Goal: Obtain resource: Download file/media

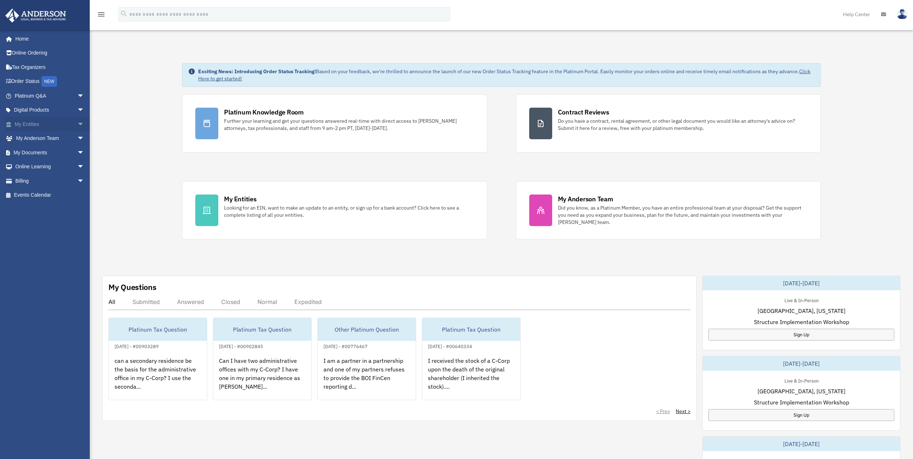
click at [77, 125] on span "arrow_drop_down" at bounding box center [84, 124] width 14 height 15
click at [64, 235] on link "My Documents arrow_drop_down" at bounding box center [50, 237] width 90 height 14
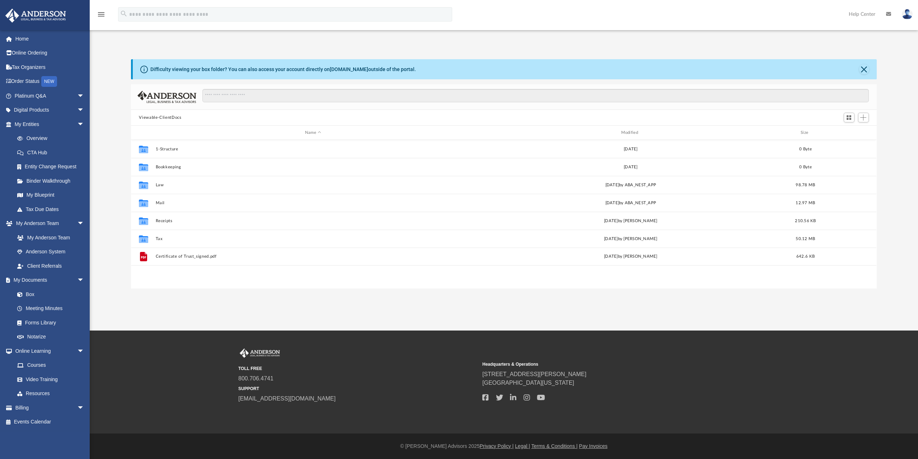
scroll to position [158, 740]
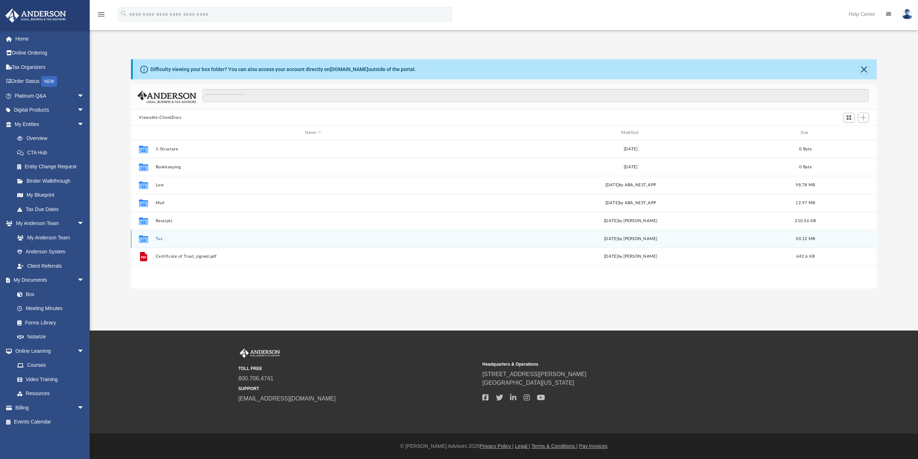
click at [159, 235] on div "Collaborated Folder Tax Tue Jul 15 2025 by Alex Price 50.12 MB" at bounding box center [504, 239] width 746 height 18
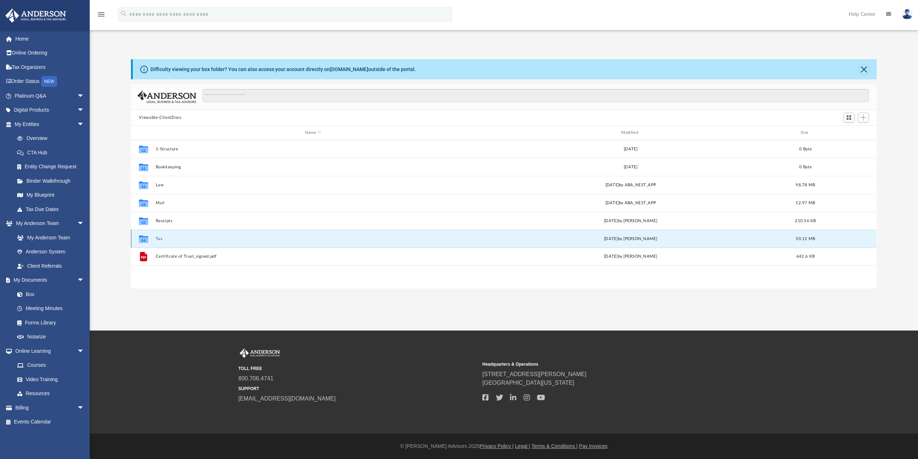
click at [157, 237] on button "Tax" at bounding box center [313, 239] width 315 height 5
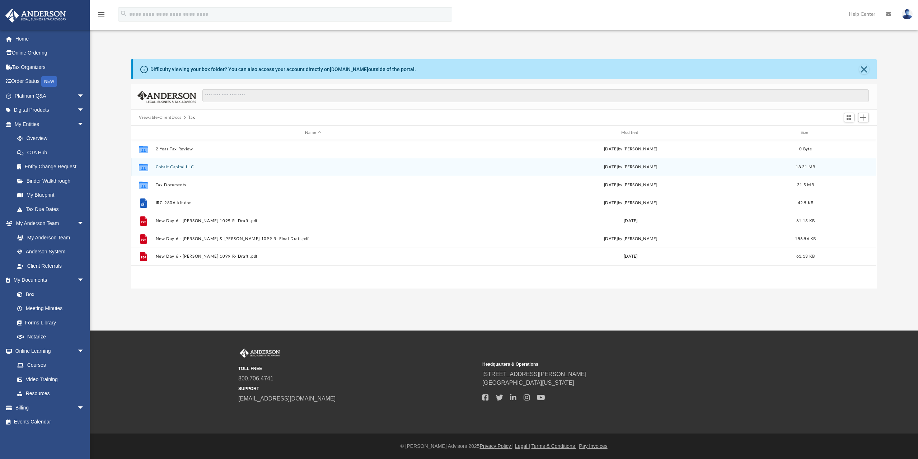
click at [178, 164] on div "Collaborated Folder Cobalt Capital LLC Tue Jul 15 2025 by Alex Price 18.31 MB" at bounding box center [504, 167] width 746 height 18
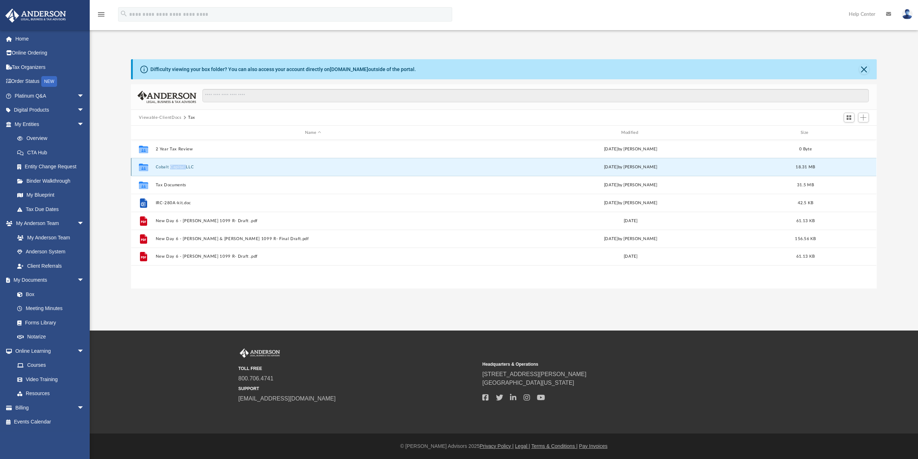
click at [214, 167] on button "Cobalt Capital LLC" at bounding box center [313, 167] width 315 height 5
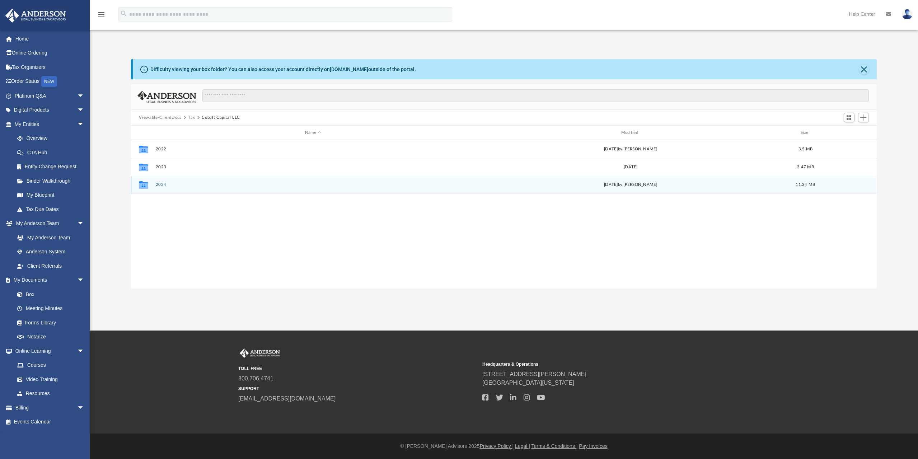
click at [199, 186] on button "2024" at bounding box center [313, 184] width 315 height 5
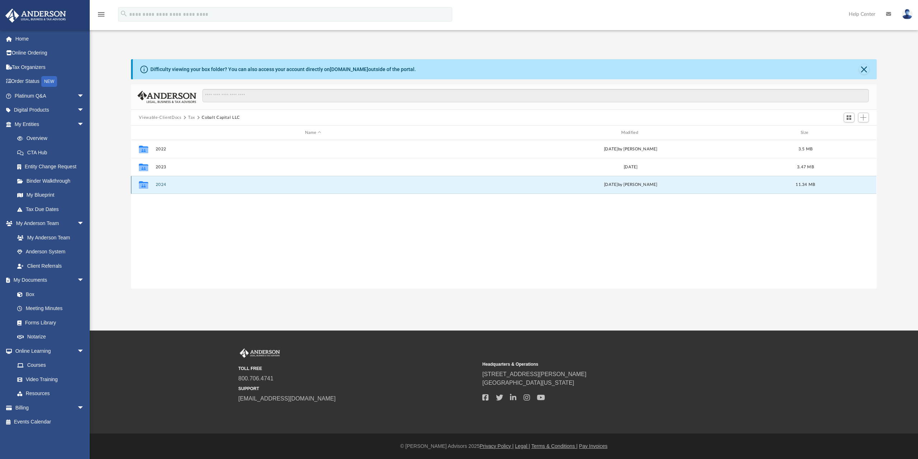
click at [199, 186] on button "2024" at bounding box center [313, 184] width 315 height 5
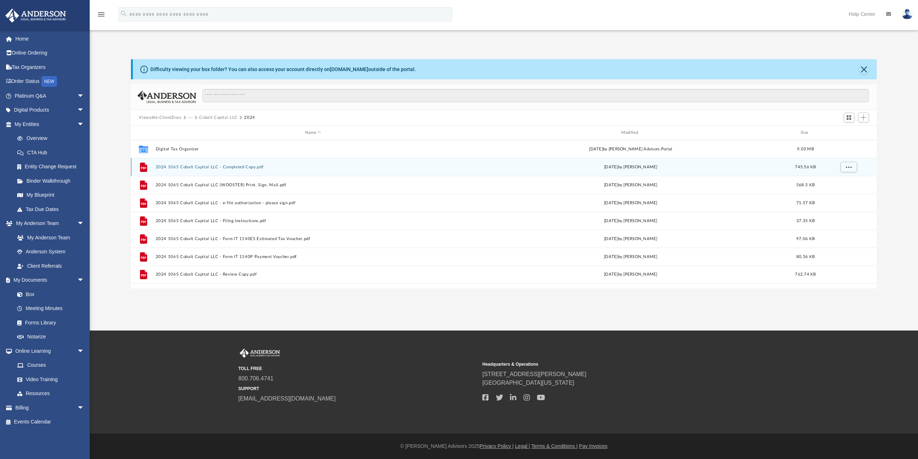
click at [202, 167] on button "2024 1065 Cobalt Capital LLC - Completed Copy.pdf" at bounding box center [313, 167] width 315 height 5
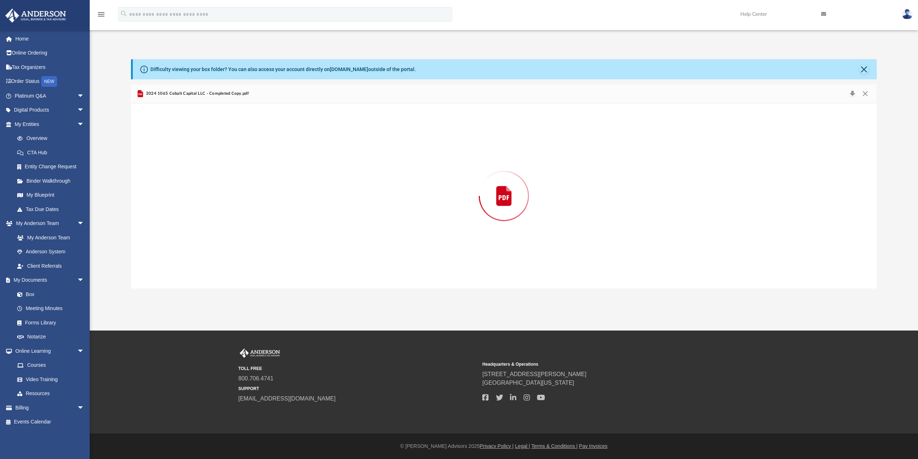
click at [202, 167] on div "Preview" at bounding box center [504, 195] width 746 height 185
